Goal: Task Accomplishment & Management: Use online tool/utility

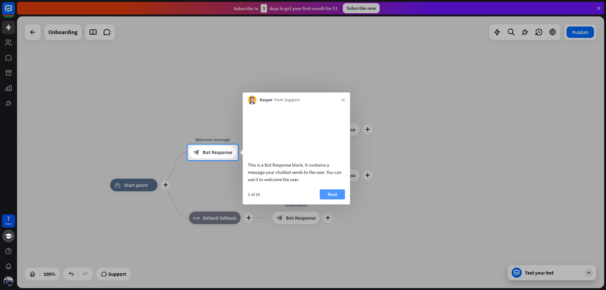
click at [334, 200] on button "Next" at bounding box center [332, 194] width 25 height 10
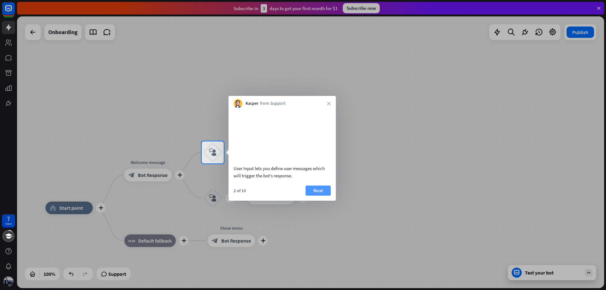
click at [325, 196] on button "Next" at bounding box center [318, 191] width 25 height 10
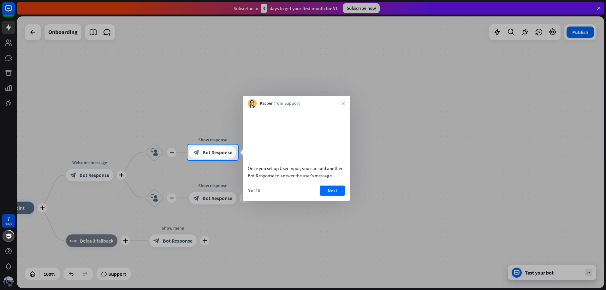
click at [341, 201] on div "3 of 10 Next" at bounding box center [296, 193] width 107 height 15
click at [340, 201] on div "3 of 10 Next" at bounding box center [296, 193] width 107 height 15
click at [340, 196] on button "Next" at bounding box center [332, 191] width 25 height 10
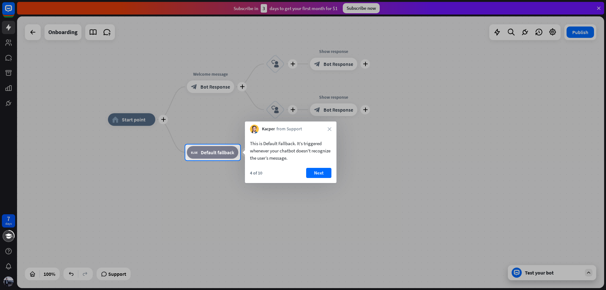
click at [314, 173] on button "Next" at bounding box center [318, 173] width 25 height 10
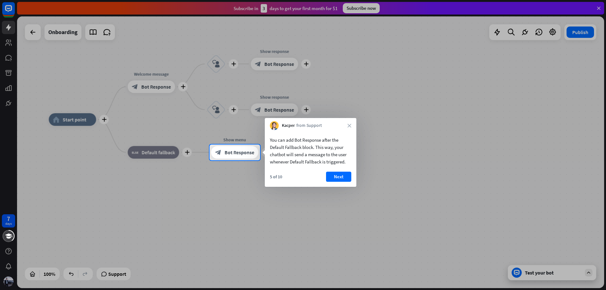
click at [297, 158] on div "You can add Bot Response after the Default Fallback block. This way, your chatb…" at bounding box center [310, 150] width 81 height 29
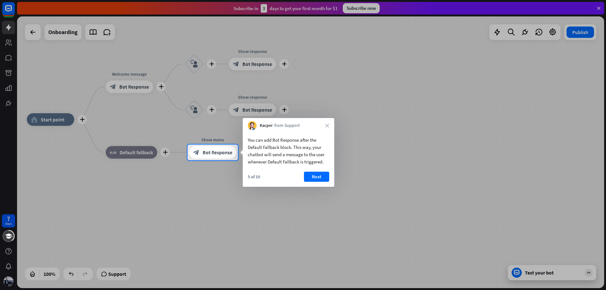
click at [317, 175] on button "Next" at bounding box center [316, 177] width 25 height 10
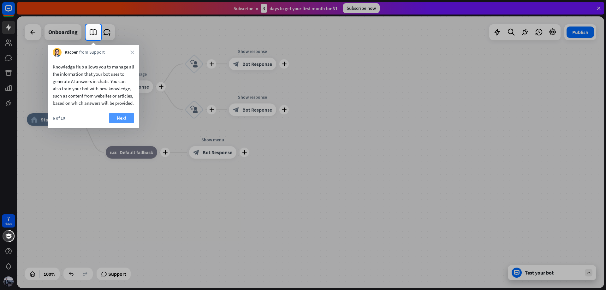
click at [114, 123] on button "Next" at bounding box center [121, 118] width 25 height 10
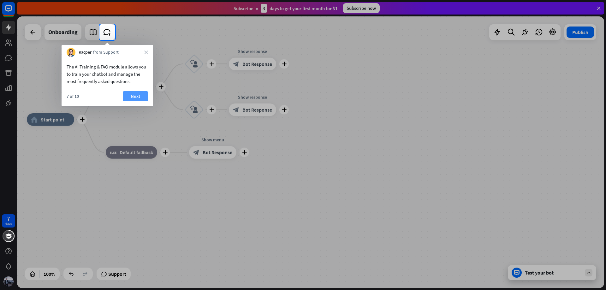
click at [135, 95] on button "Next" at bounding box center [135, 96] width 25 height 10
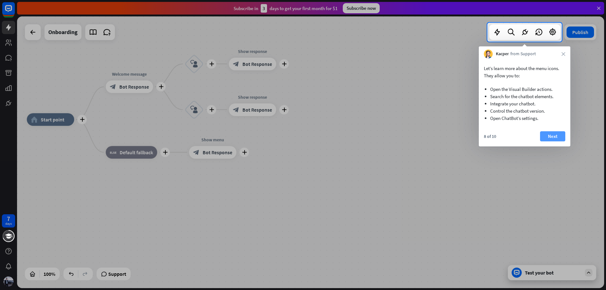
click at [554, 139] on button "Next" at bounding box center [552, 136] width 25 height 10
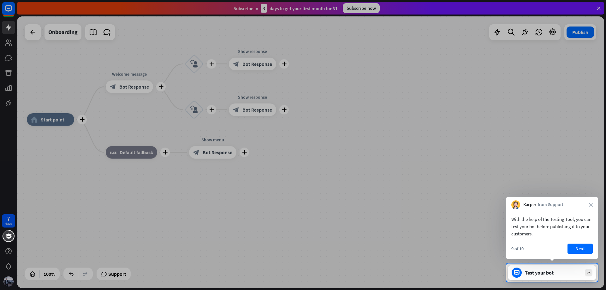
click at [576, 249] on button "Next" at bounding box center [580, 249] width 25 height 10
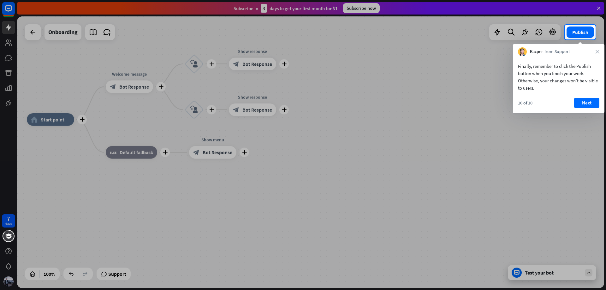
click at [590, 110] on div "10 of 10 Next" at bounding box center [559, 105] width 92 height 15
click at [589, 102] on button "Next" at bounding box center [586, 103] width 25 height 10
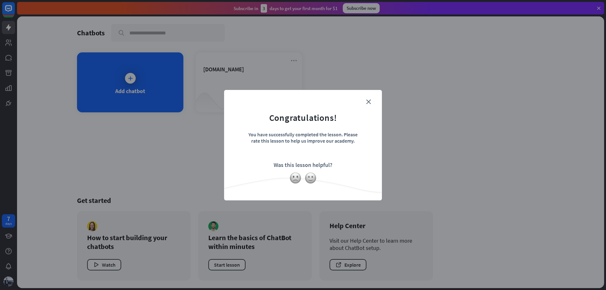
click at [359, 99] on form "Congratulations! You have successfully completed the lesson. Please rate this l…" at bounding box center [303, 135] width 142 height 75
click at [369, 102] on icon "close" at bounding box center [368, 101] width 5 height 5
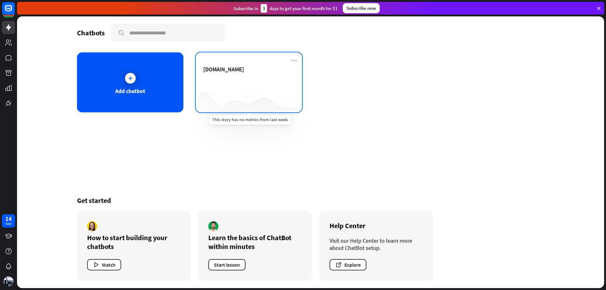
click at [237, 94] on div at bounding box center [249, 100] width 106 height 24
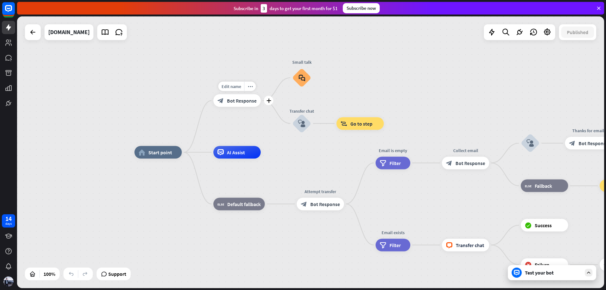
click at [240, 106] on div "block_bot_response Bot Response" at bounding box center [236, 100] width 47 height 13
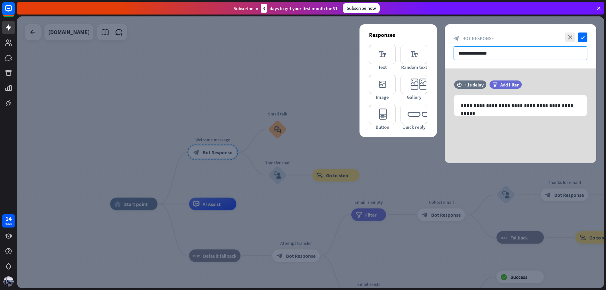
click at [516, 55] on input "**********" at bounding box center [521, 53] width 134 height 14
drag, startPoint x: 517, startPoint y: 54, endPoint x: 441, endPoint y: 57, distance: 75.6
click at [441, 57] on div "**********" at bounding box center [310, 152] width 587 height 272
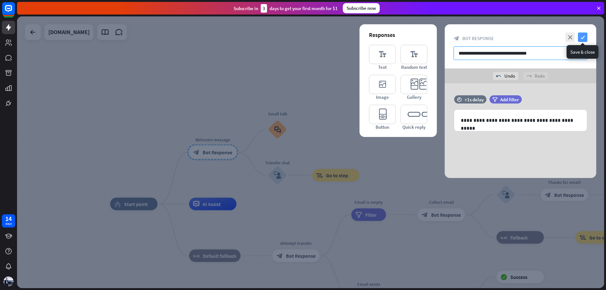
type input "**********"
click at [582, 34] on icon "check" at bounding box center [582, 37] width 9 height 9
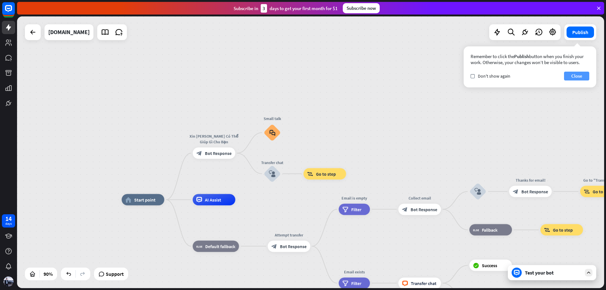
click at [575, 75] on button "Close" at bounding box center [576, 76] width 25 height 9
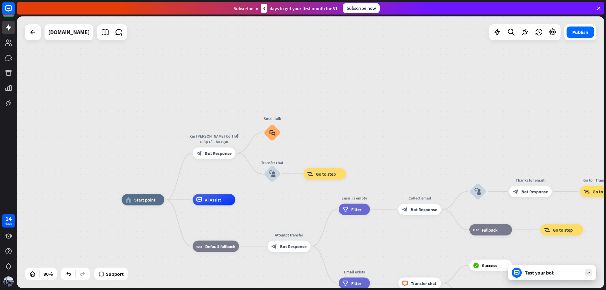
click at [549, 274] on div "Test your bot" at bounding box center [553, 273] width 57 height 6
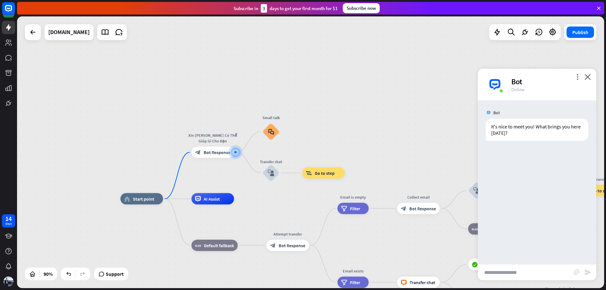
click at [538, 268] on input "text" at bounding box center [526, 273] width 96 height 16
drag, startPoint x: 516, startPoint y: 134, endPoint x: 490, endPoint y: 123, distance: 28.0
click at [490, 123] on div "It's nice to meet you! What brings you here [DATE]?" at bounding box center [537, 130] width 103 height 22
click at [574, 78] on div "Bot" at bounding box center [550, 82] width 77 height 10
click at [579, 77] on icon "more_vert" at bounding box center [578, 77] width 6 height 6
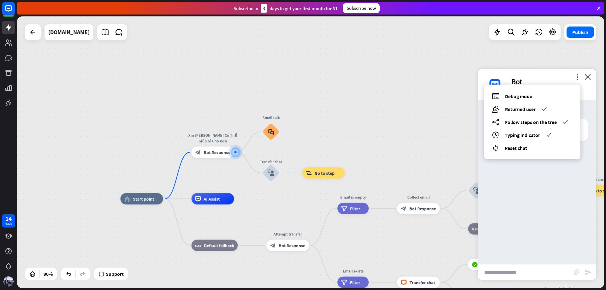
click at [527, 270] on input "text" at bounding box center [526, 273] width 96 height 16
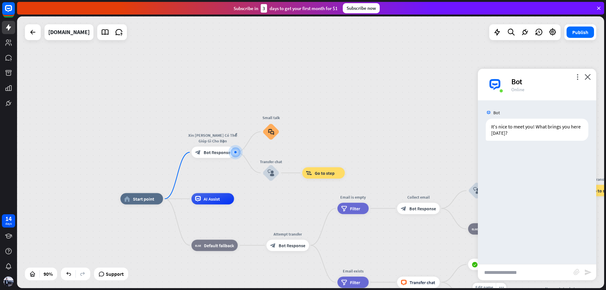
click at [513, 278] on input "text" at bounding box center [526, 273] width 96 height 16
type input "*"
click at [207, 153] on span "Bot Response" at bounding box center [217, 153] width 27 height 6
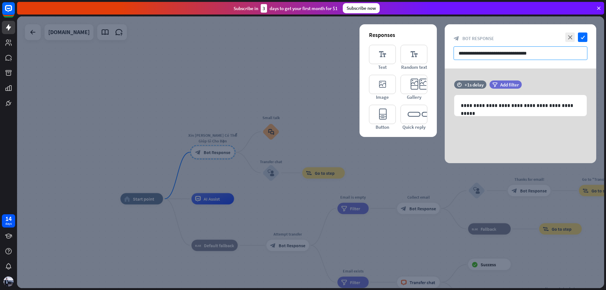
drag, startPoint x: 545, startPoint y: 56, endPoint x: 454, endPoint y: 55, distance: 91.0
click at [454, 55] on input "**********" at bounding box center [521, 53] width 134 height 14
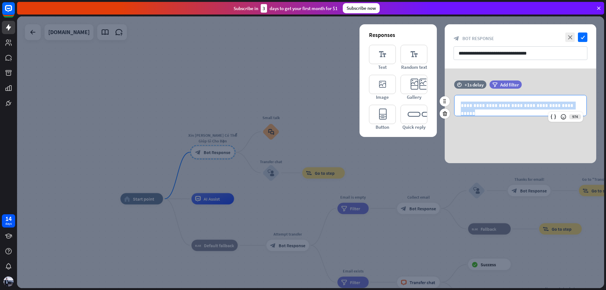
drag, startPoint x: 572, startPoint y: 107, endPoint x: 448, endPoint y: 106, distance: 123.2
click at [448, 106] on div "**********" at bounding box center [521, 102] width 152 height 42
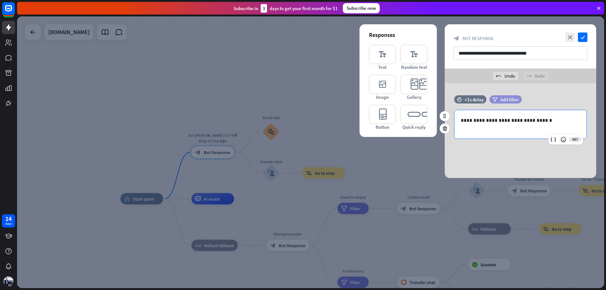
click at [509, 99] on span "Add filter" at bounding box center [510, 100] width 19 height 6
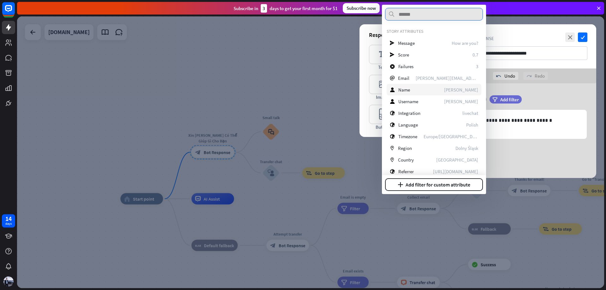
scroll to position [63, 0]
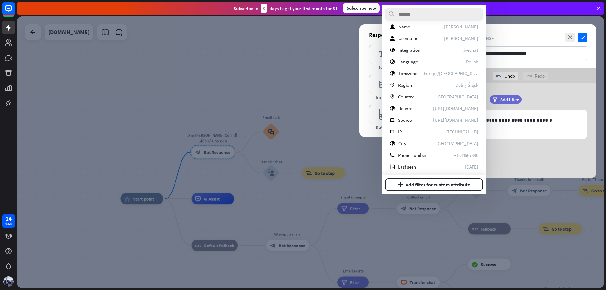
click at [526, 107] on div "filter Add filter" at bounding box center [522, 102] width 64 height 15
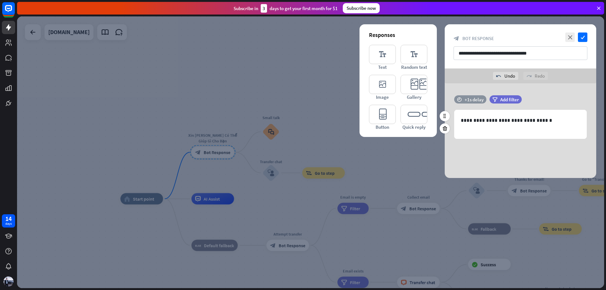
click at [472, 98] on div "+1s delay" at bounding box center [474, 100] width 19 height 6
click at [463, 99] on div "time +0.1s +1s +10s" at bounding box center [520, 99] width 133 height 8
click at [461, 99] on icon "time" at bounding box center [459, 99] width 5 height 4
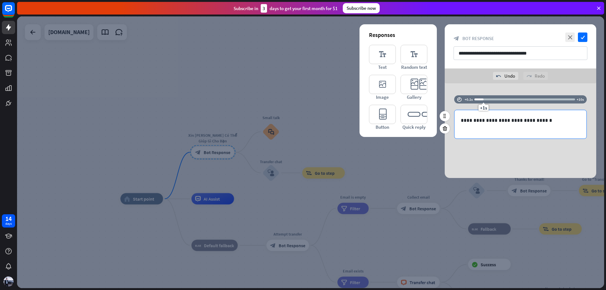
click at [489, 125] on p at bounding box center [520, 128] width 119 height 8
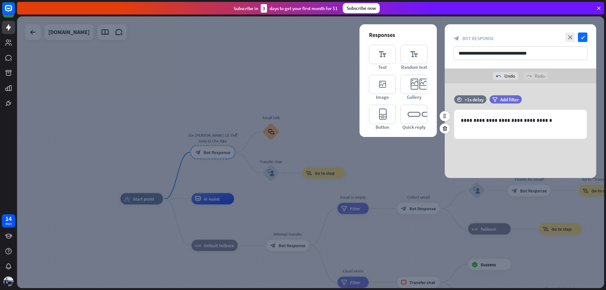
click at [502, 105] on div "filter Add filter" at bounding box center [522, 102] width 64 height 15
click at [503, 102] on span "Add filter" at bounding box center [510, 100] width 19 height 6
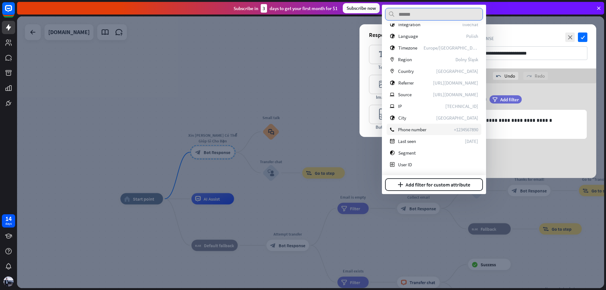
scroll to position [0, 0]
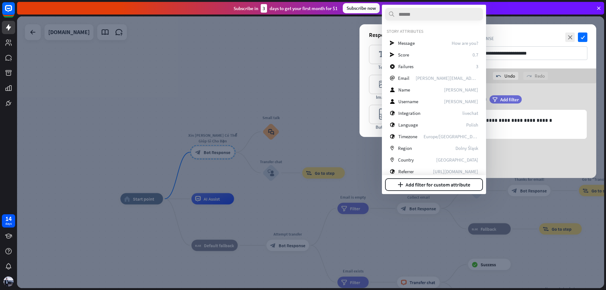
click at [161, 78] on div at bounding box center [310, 152] width 587 height 272
